Goal: Task Accomplishment & Management: Complete application form

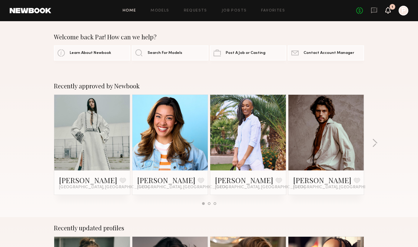
click at [389, 8] on icon at bounding box center [387, 10] width 5 height 7
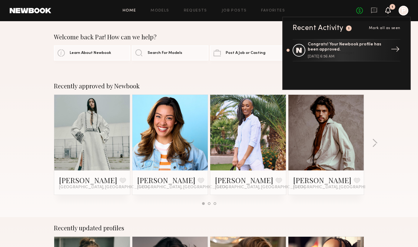
click at [338, 55] on div "[DATE] 6:56 AM" at bounding box center [347, 57] width 79 height 4
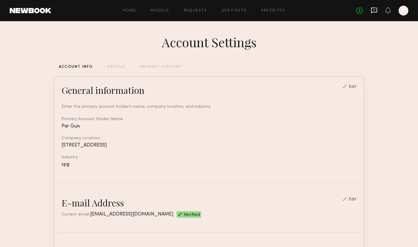
click at [375, 11] on icon at bounding box center [374, 10] width 7 height 7
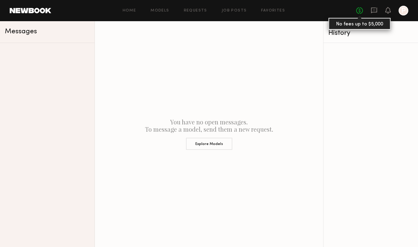
click at [387, 12] on icon at bounding box center [387, 10] width 5 height 4
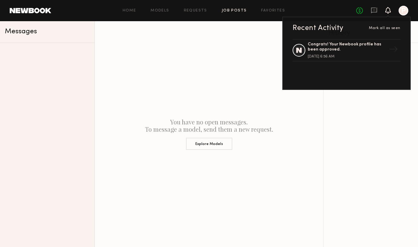
click at [229, 11] on link "Job Posts" at bounding box center [234, 11] width 25 height 4
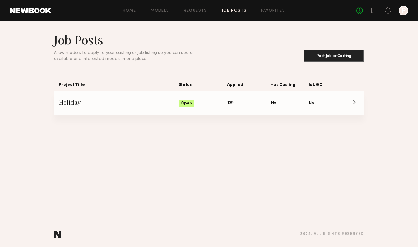
click at [352, 104] on span "→" at bounding box center [353, 103] width 12 height 9
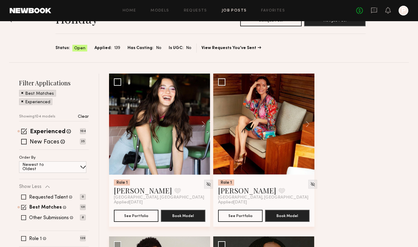
scroll to position [30, 0]
